Goal: Task Accomplishment & Management: Manage account settings

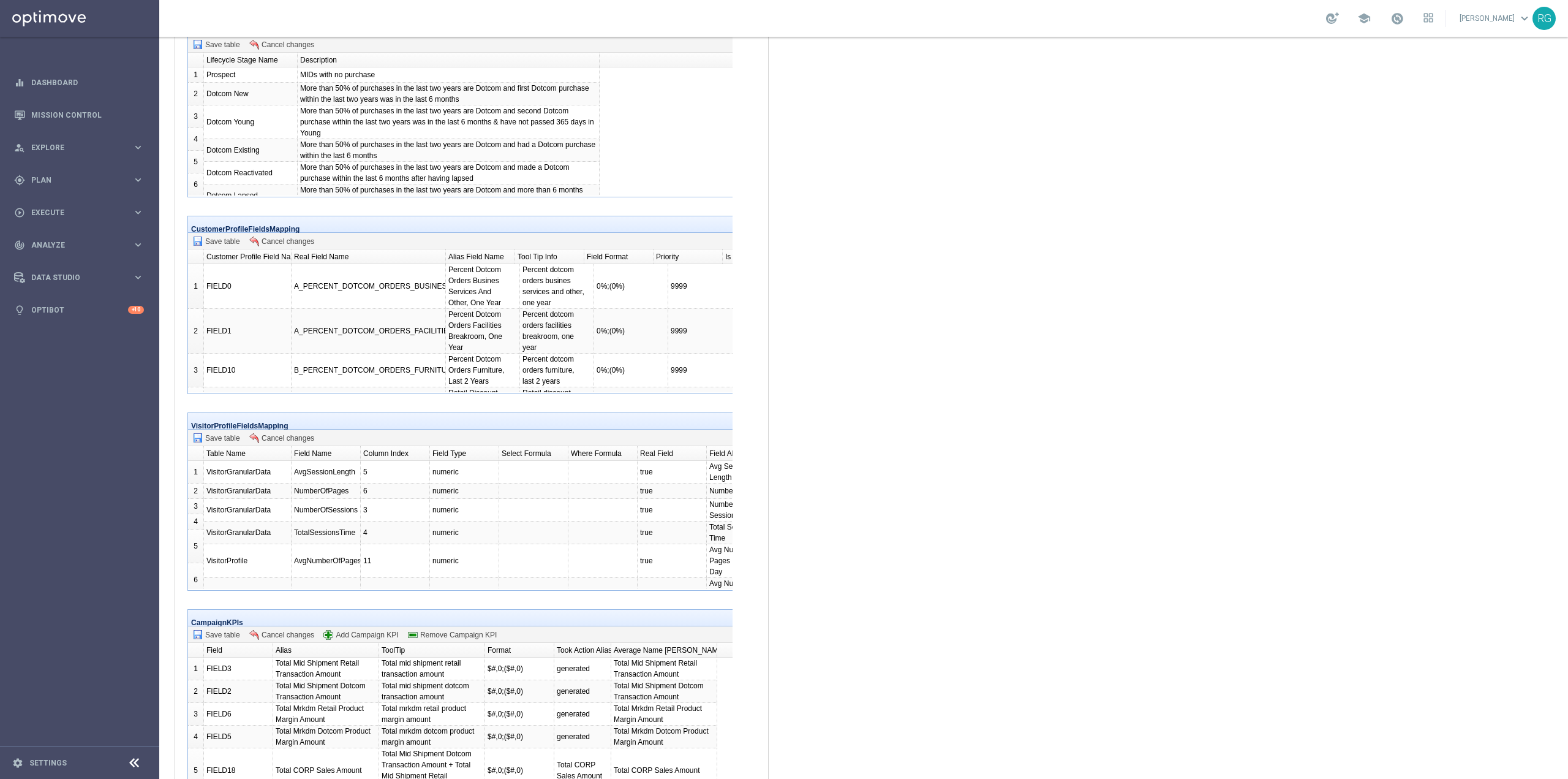
scroll to position [18874, 0]
